Goal: Entertainment & Leisure: Consume media (video, audio)

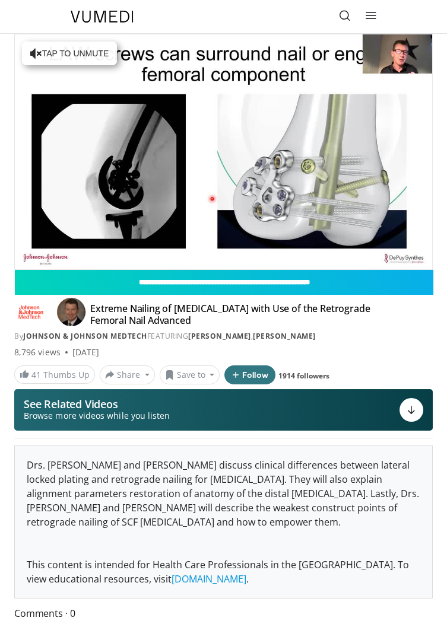
click at [60, 258] on div "Loaded : 14.96% 07:34 07:24" at bounding box center [223, 263] width 417 height 11
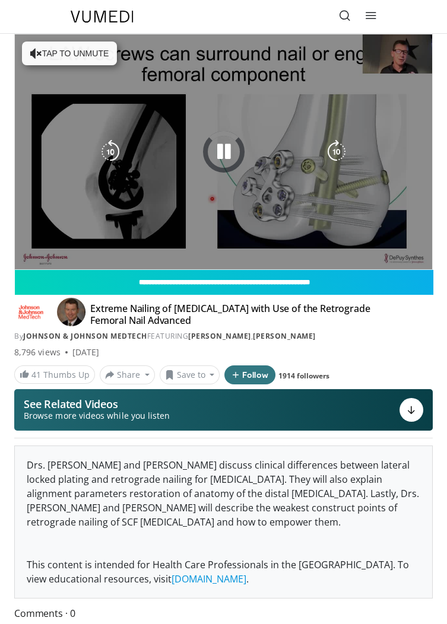
click at [62, 185] on div "10 seconds Tap to unmute" at bounding box center [223, 151] width 417 height 235
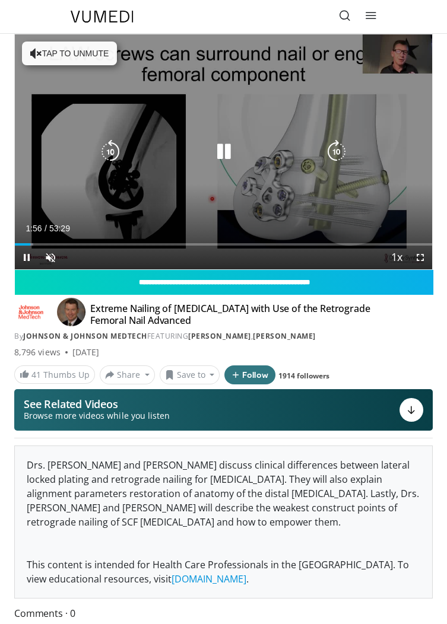
click at [48, 184] on div "10 seconds Tap to unmute" at bounding box center [223, 151] width 417 height 235
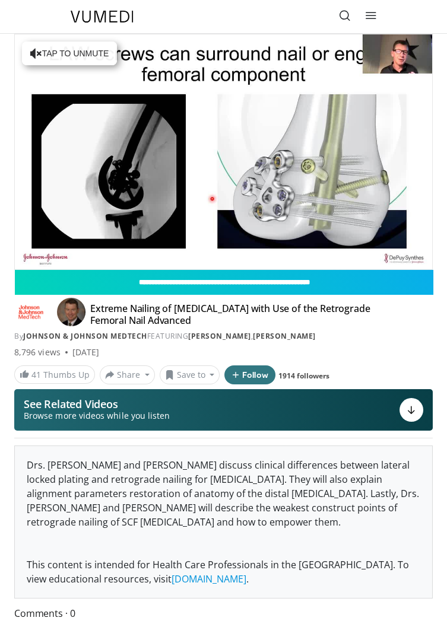
click at [145, 218] on div "10 seconds Tap to unmute" at bounding box center [223, 151] width 417 height 235
click at [226, 144] on icon "Video Player" at bounding box center [223, 152] width 24 height 24
